Goal: Find contact information: Find contact information

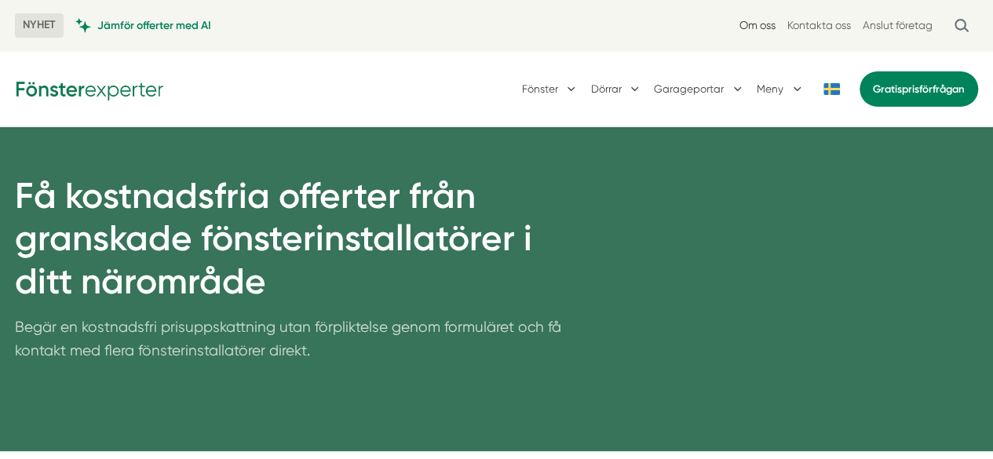
click at [754, 23] on link "Om oss" at bounding box center [758, 25] width 36 height 15
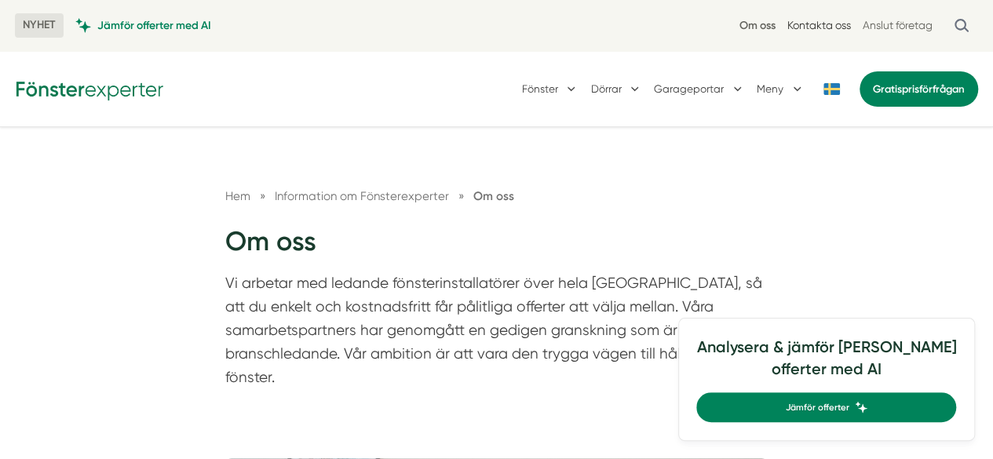
click at [831, 24] on link "Kontakta oss" at bounding box center [819, 25] width 64 height 15
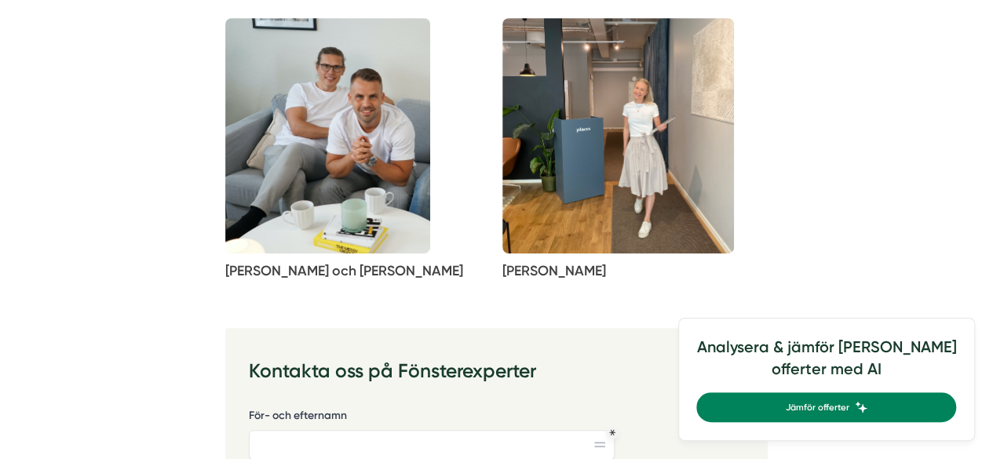
scroll to position [393, 0]
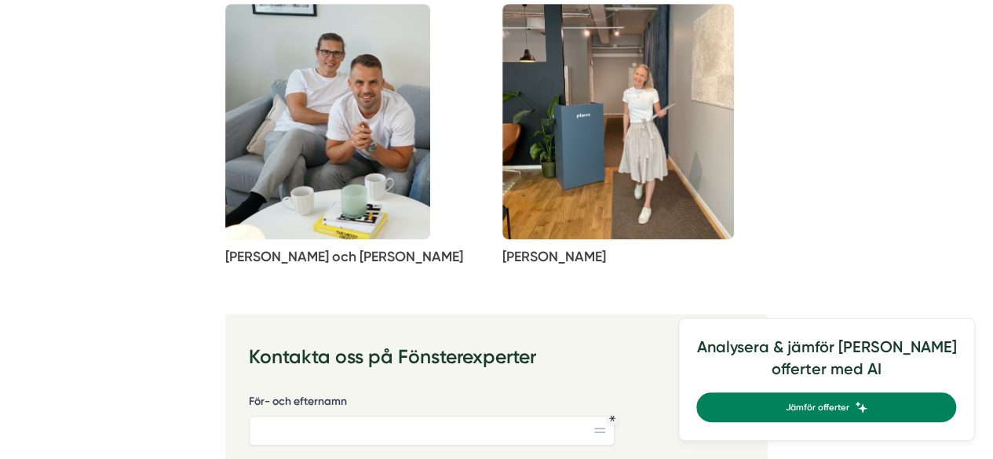
click at [371, 196] on img at bounding box center [327, 122] width 205 height 236
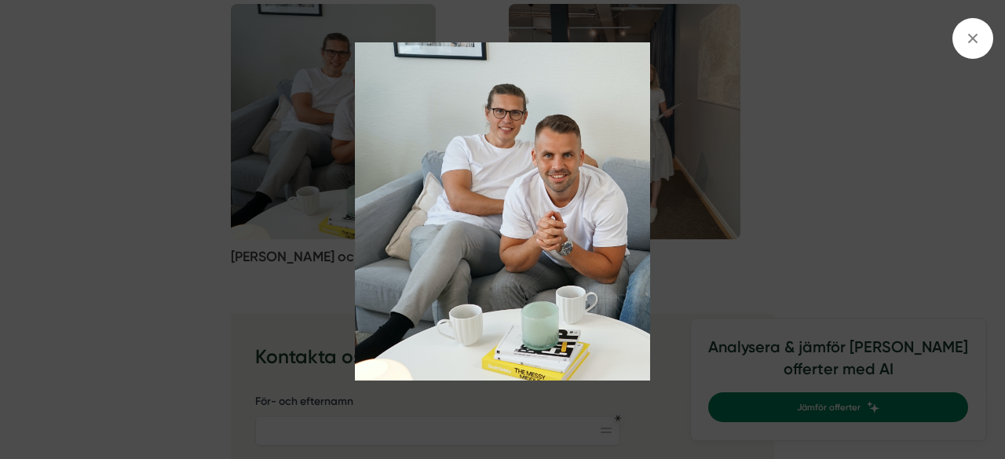
click at [552, 173] on img at bounding box center [502, 211] width 897 height 339
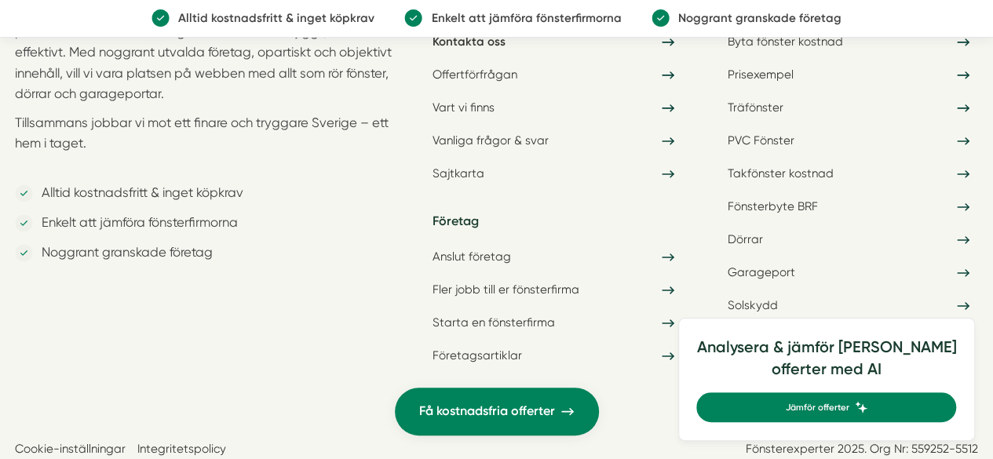
scroll to position [4023, 0]
